Goal: Information Seeking & Learning: Learn about a topic

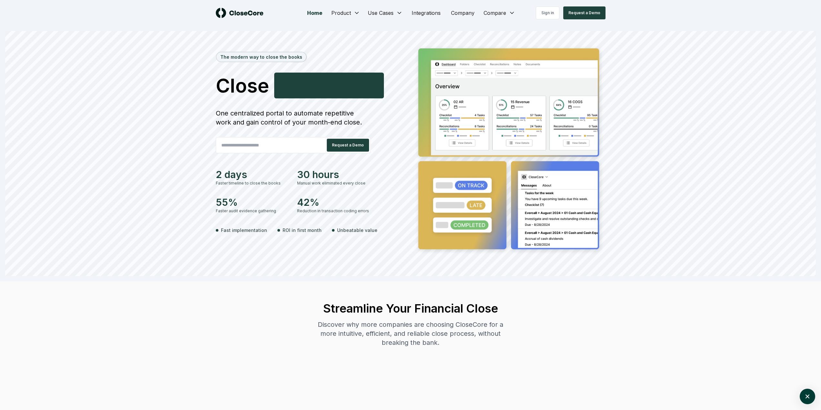
scroll to position [0, 0]
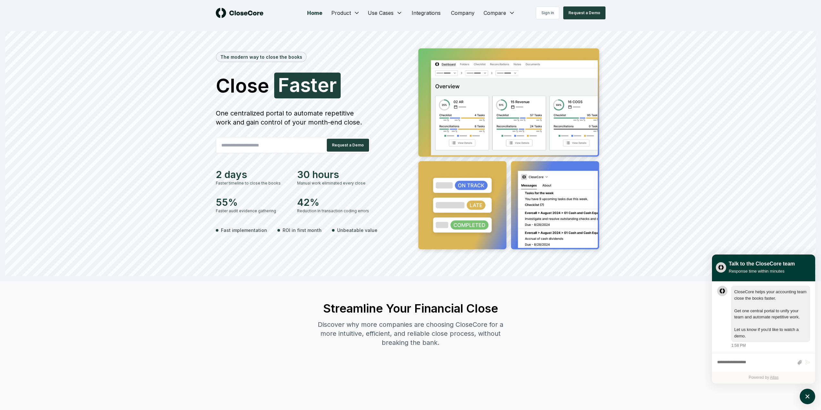
click at [509, 15] on div "Sign in Request a Demo" at bounding box center [556, 12] width 97 height 13
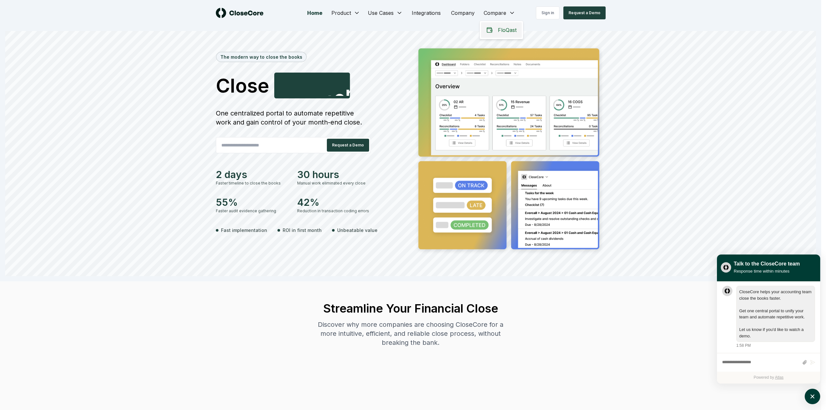
click at [508, 29] on span "FloQast" at bounding box center [507, 30] width 19 height 8
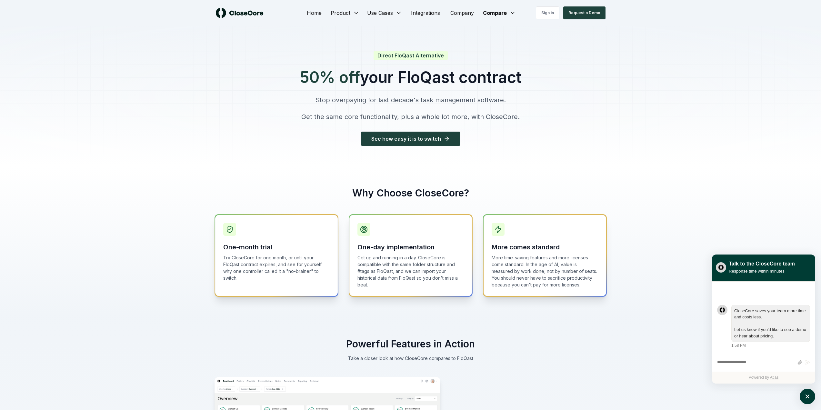
drag, startPoint x: 290, startPoint y: 76, endPoint x: 522, endPoint y: 81, distance: 232.4
click at [522, 81] on div "Direct FloQast Alternative 50% off your FloQast contract Stop overpaying for la…" at bounding box center [410, 96] width 243 height 141
click at [351, 99] on p "Stop overpaying for last decade's task management software." at bounding box center [411, 100] width 222 height 9
drag, startPoint x: 373, startPoint y: 103, endPoint x: 420, endPoint y: 100, distance: 46.8
click at [420, 100] on p "Stop overpaying for last decade's task management software." at bounding box center [411, 100] width 222 height 9
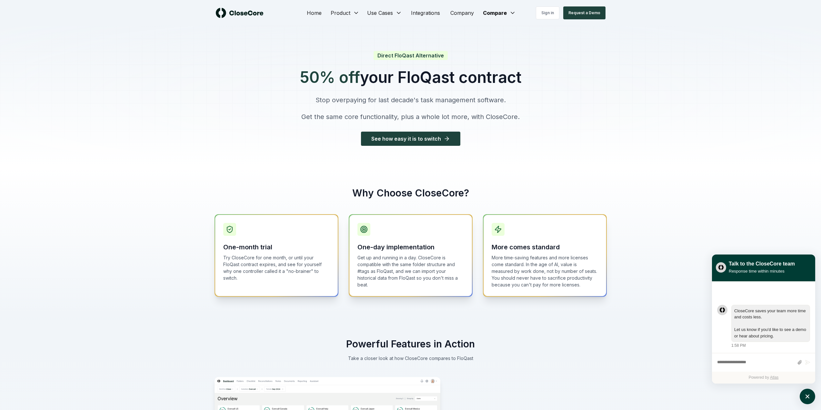
click at [450, 100] on p "Stop overpaying for last decade's task management software." at bounding box center [411, 100] width 222 height 9
drag, startPoint x: 363, startPoint y: 100, endPoint x: 468, endPoint y: 105, distance: 105.0
click at [466, 104] on p "Stop overpaying for last decade's task management software." at bounding box center [411, 100] width 222 height 9
drag, startPoint x: 536, startPoint y: 263, endPoint x: 557, endPoint y: 282, distance: 28.8
click at [557, 282] on p "More time-saving features and more licenses come standard. In the age of AI, va…" at bounding box center [545, 271] width 106 height 34
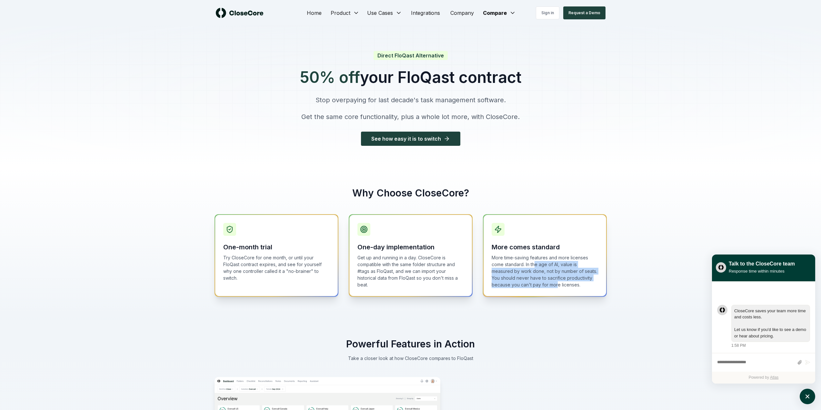
click at [518, 284] on p "More time-saving features and more licenses come standard. In the age of AI, va…" at bounding box center [545, 271] width 106 height 34
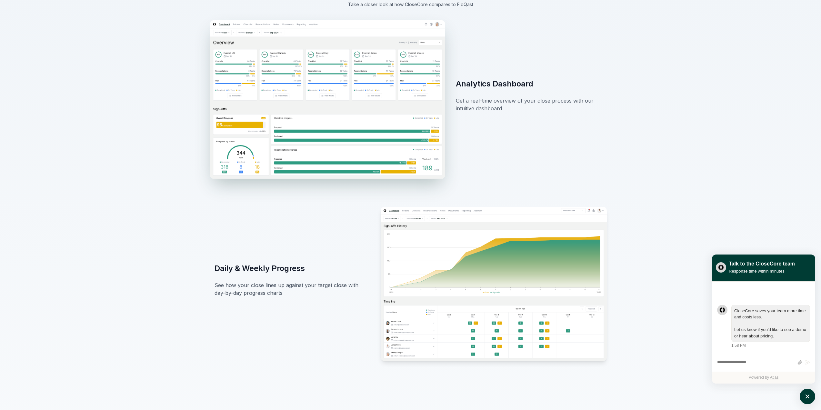
scroll to position [355, 0]
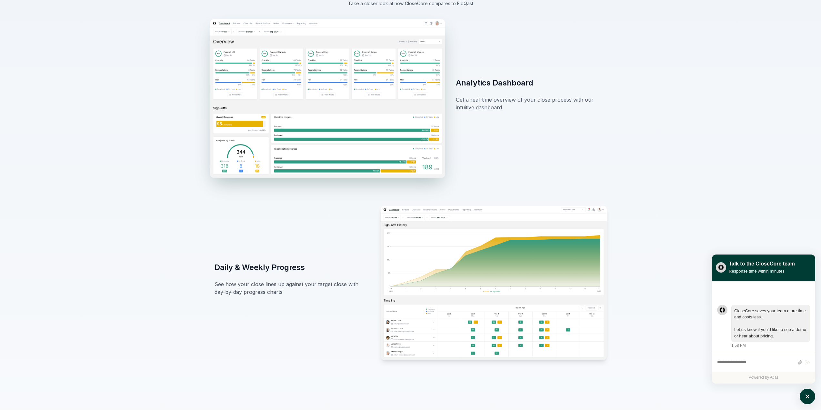
click at [341, 76] on img at bounding box center [327, 98] width 235 height 159
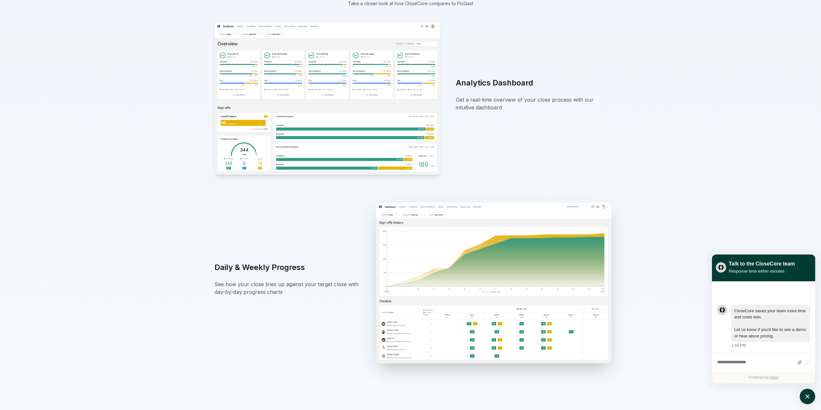
click at [437, 262] on img at bounding box center [493, 283] width 235 height 160
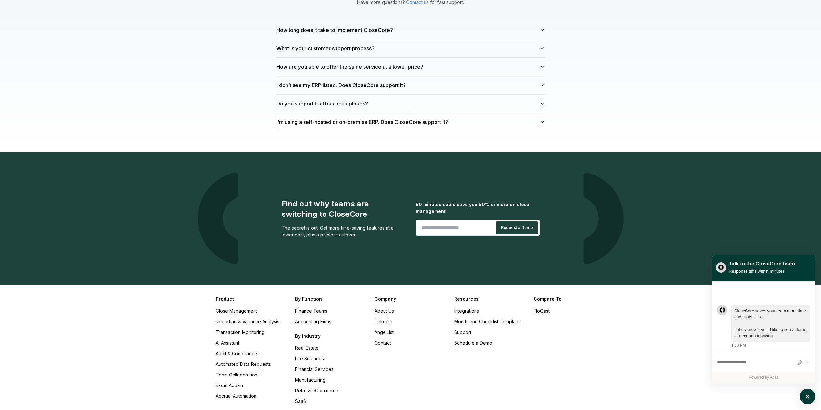
scroll to position [1860, 0]
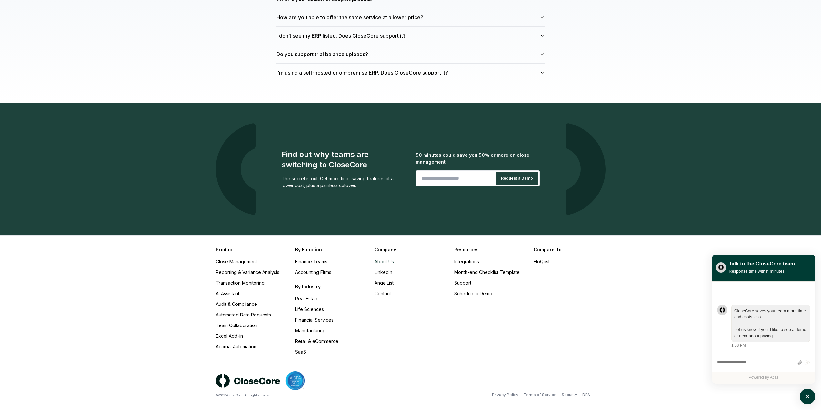
click at [384, 259] on link "About Us" at bounding box center [384, 261] width 19 height 5
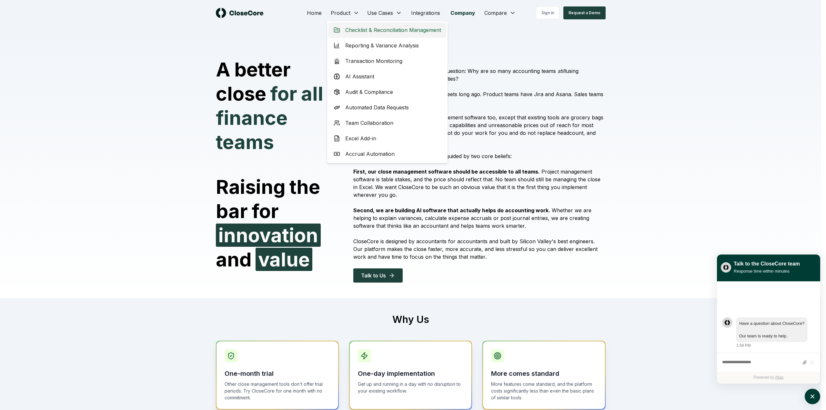
click at [358, 32] on span "Checklist & Reconciliation Management" at bounding box center [393, 30] width 96 height 8
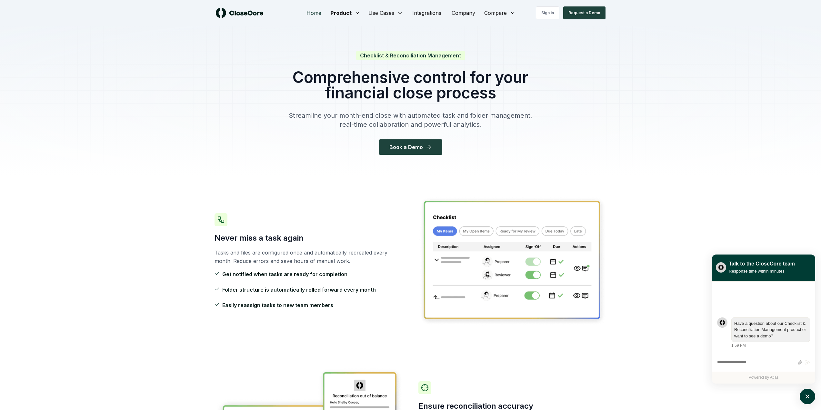
click at [313, 13] on link "Home" at bounding box center [313, 12] width 25 height 13
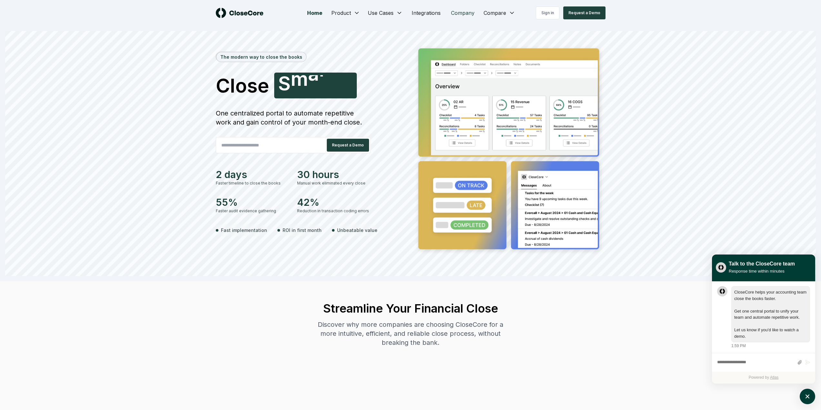
click at [465, 15] on link "Company" at bounding box center [463, 12] width 34 height 13
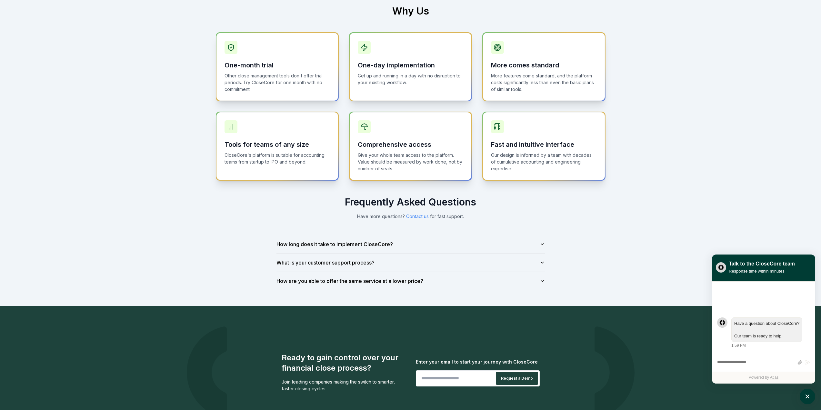
scroll to position [323, 0]
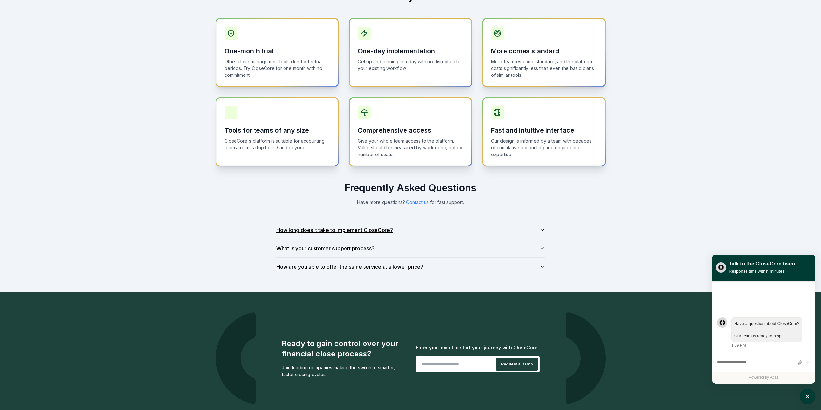
click at [407, 230] on button "How long does it take to implement CloseCore?" at bounding box center [411, 230] width 268 height 18
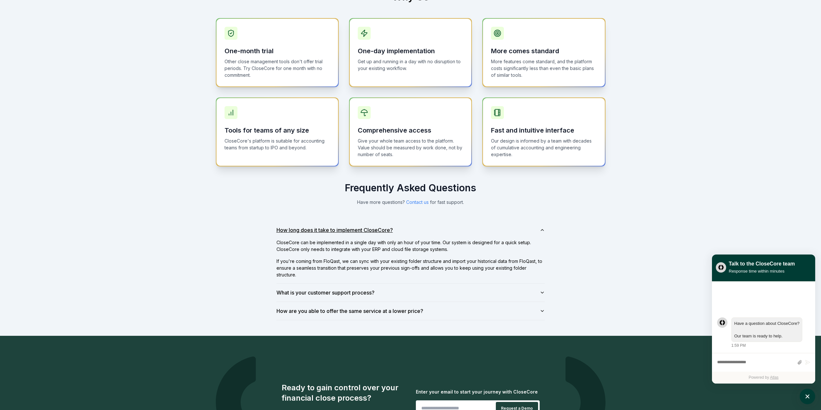
click at [414, 227] on button "How long does it take to implement CloseCore?" at bounding box center [411, 230] width 268 height 18
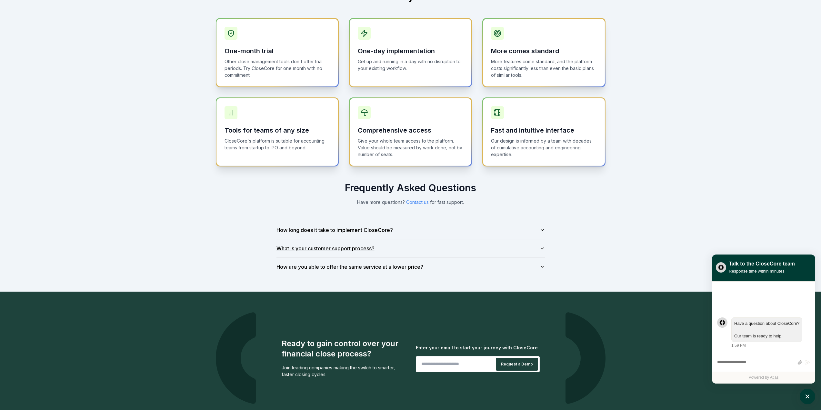
click at [406, 245] on button "What is your customer support process?" at bounding box center [411, 248] width 268 height 18
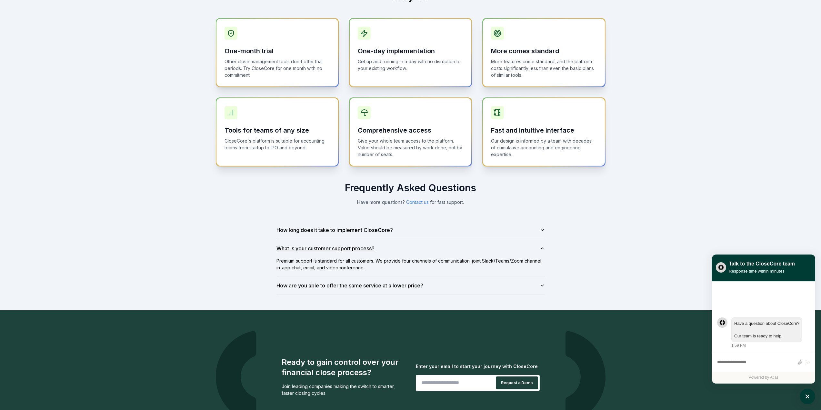
click at [406, 245] on button "What is your customer support process?" at bounding box center [411, 248] width 268 height 18
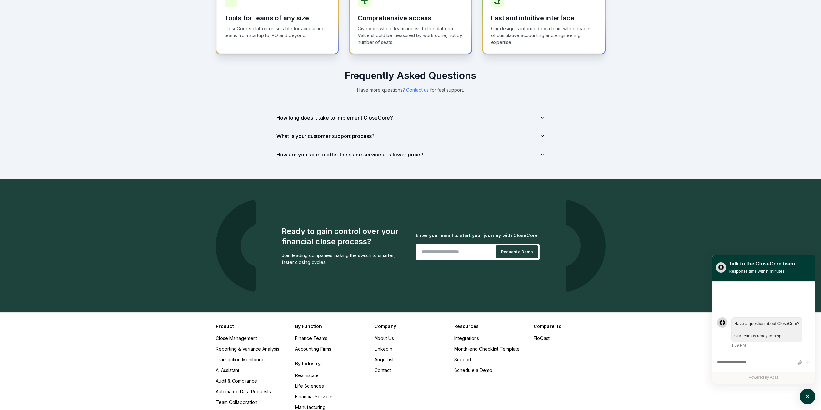
scroll to position [518, 0]
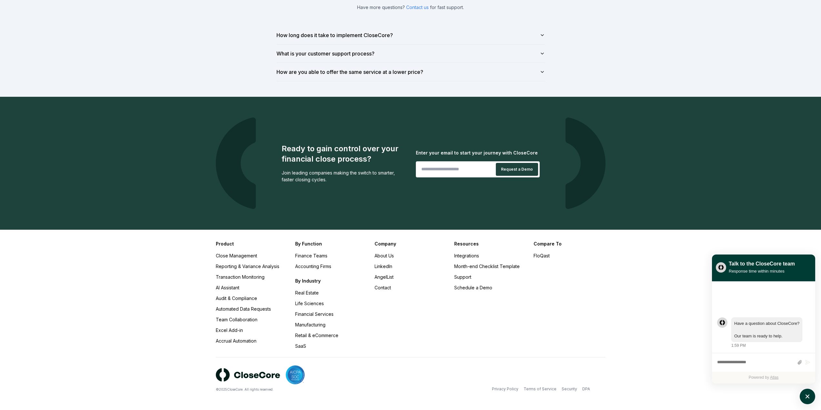
click at [144, 259] on div "Product Close Management Reporting & Variance Analysis Transaction Monitoring A…" at bounding box center [410, 320] width 821 height 180
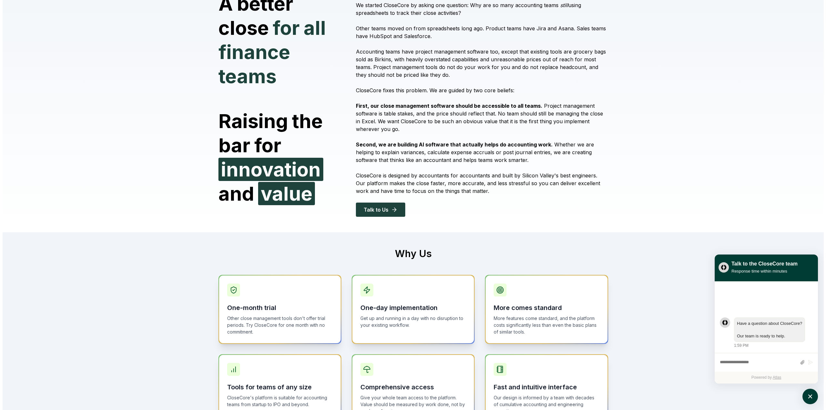
scroll to position [0, 0]
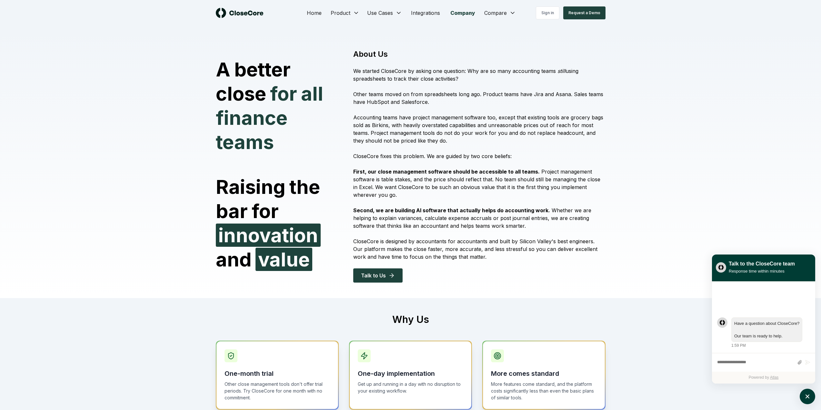
drag, startPoint x: 440, startPoint y: 99, endPoint x: 495, endPoint y: 120, distance: 57.9
click at [440, 99] on p "Other teams moved on from spreadsheets long ago. Product teams have Jira and As…" at bounding box center [479, 97] width 252 height 15
click at [803, 396] on icon "atlas-launcher" at bounding box center [807, 396] width 9 height 9
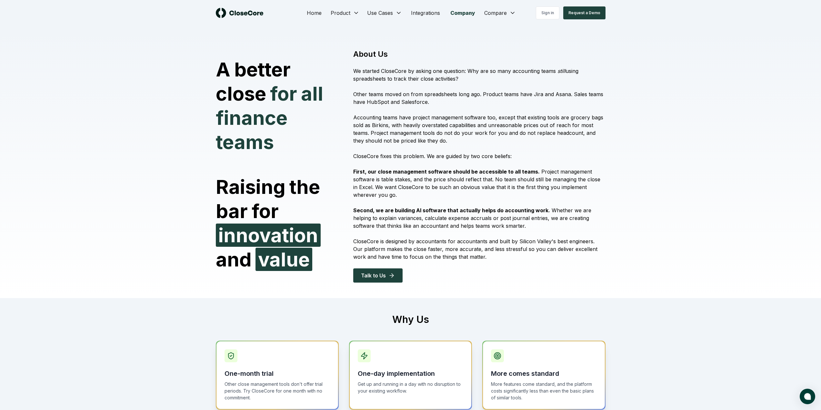
click at [679, 159] on div "A better close for all finance teams Raising the bar for innovation and value A…" at bounding box center [410, 162] width 821 height 272
click at [492, 118] on p "Accounting teams have project management software too, except that existing too…" at bounding box center [479, 129] width 252 height 31
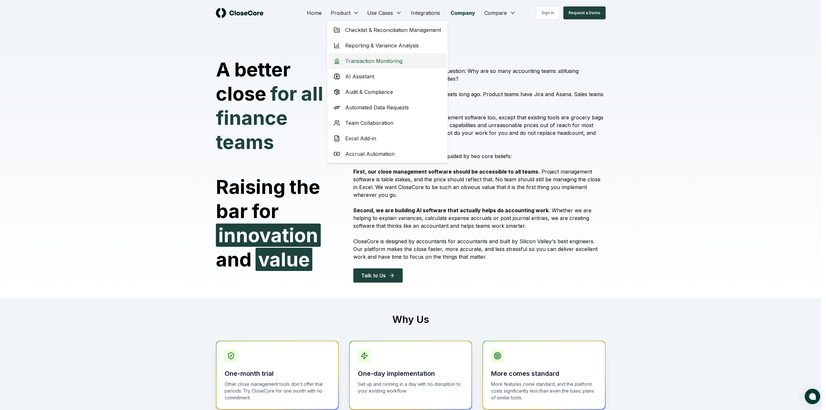
click at [386, 63] on span "Transaction Monitoring" at bounding box center [373, 61] width 57 height 8
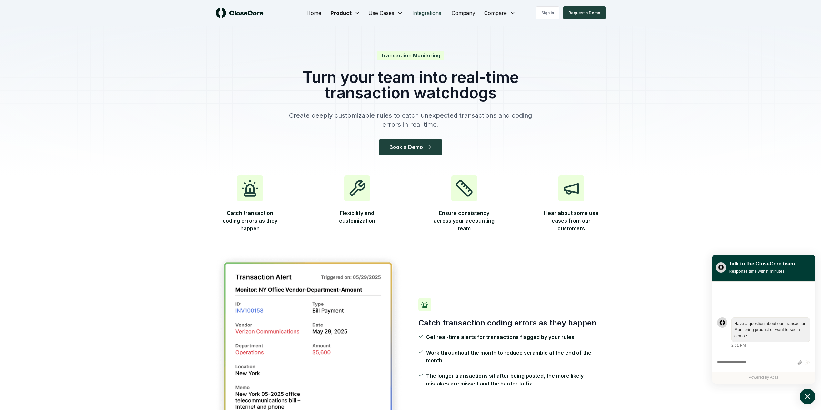
click at [435, 14] on link "Integrations" at bounding box center [426, 12] width 39 height 13
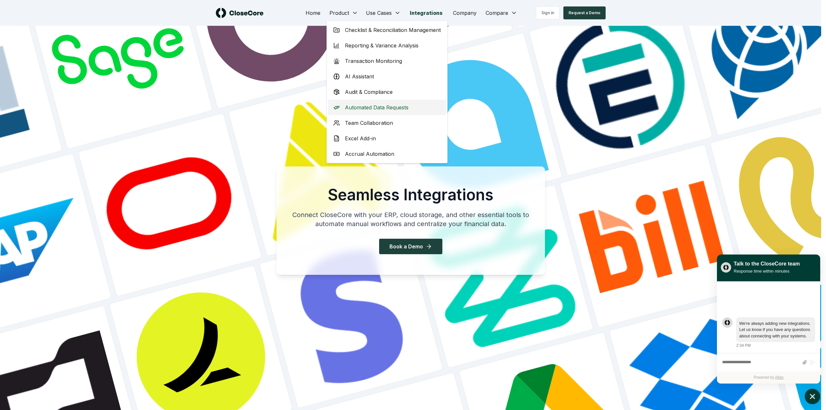
click at [373, 106] on span "Automated Data Requests" at bounding box center [377, 108] width 64 height 8
